Goal: Communication & Community: Answer question/provide support

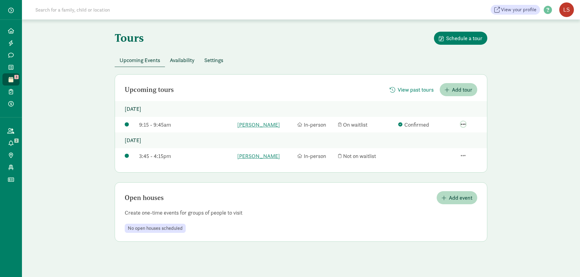
click at [464, 123] on span "button" at bounding box center [463, 124] width 5 height 5
click at [454, 110] on div "Send a message" at bounding box center [450, 107] width 41 height 8
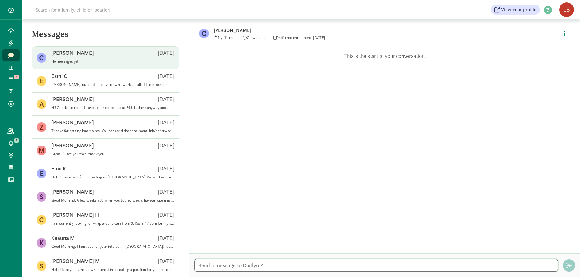
click at [225, 266] on textarea at bounding box center [376, 265] width 364 height 13
paste textarea "Good morning, Thank you for your interest in Library Square School and for sche…"
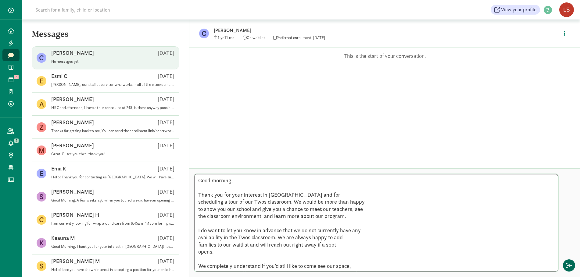
type textarea "Good morning, Thank you for your interest in Library Square School and for sche…"
click at [572, 267] on button "button" at bounding box center [569, 266] width 12 height 12
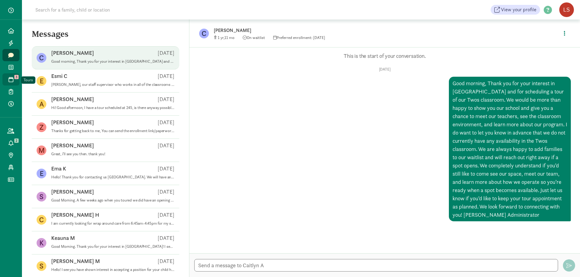
click at [12, 78] on icon at bounding box center [11, 79] width 5 height 5
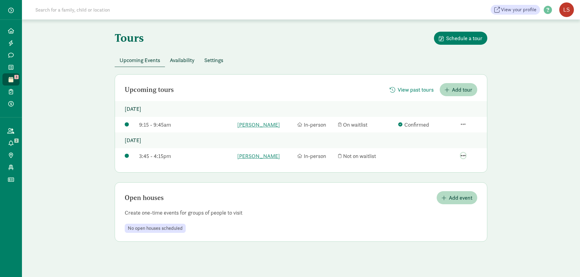
click at [464, 154] on span "button" at bounding box center [463, 155] width 5 height 5
click at [461, 125] on div "View family page" at bounding box center [448, 129] width 47 height 8
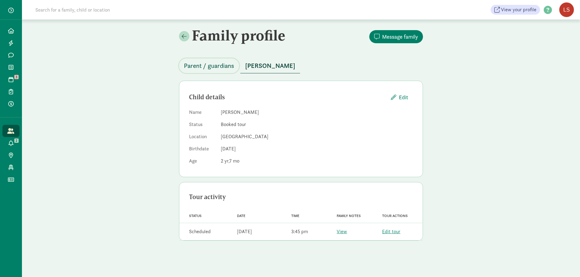
click at [219, 63] on span "Parent / guardians" at bounding box center [209, 66] width 50 height 10
